Goal: Navigation & Orientation: Find specific page/section

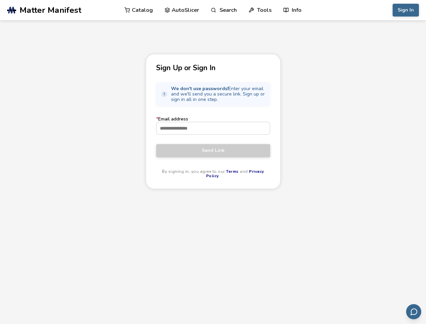
click at [224, 10] on link "Search" at bounding box center [224, 10] width 26 height 20
click at [260, 10] on link "Tools" at bounding box center [260, 10] width 23 height 20
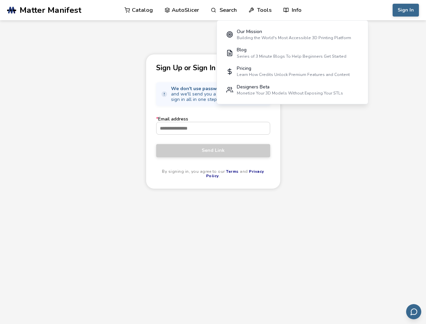
click at [292, 10] on link "Info" at bounding box center [292, 10] width 18 height 20
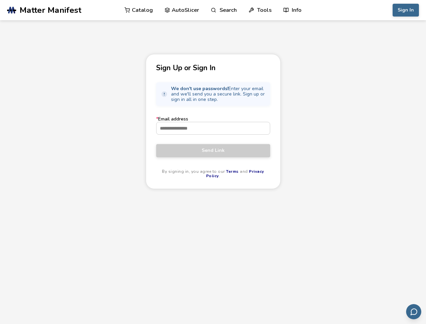
click at [406, 10] on button "Sign In" at bounding box center [406, 10] width 26 height 13
click at [414, 311] on icon "Send feedback via email" at bounding box center [414, 312] width 8 height 8
